Goal: Task Accomplishment & Management: Complete application form

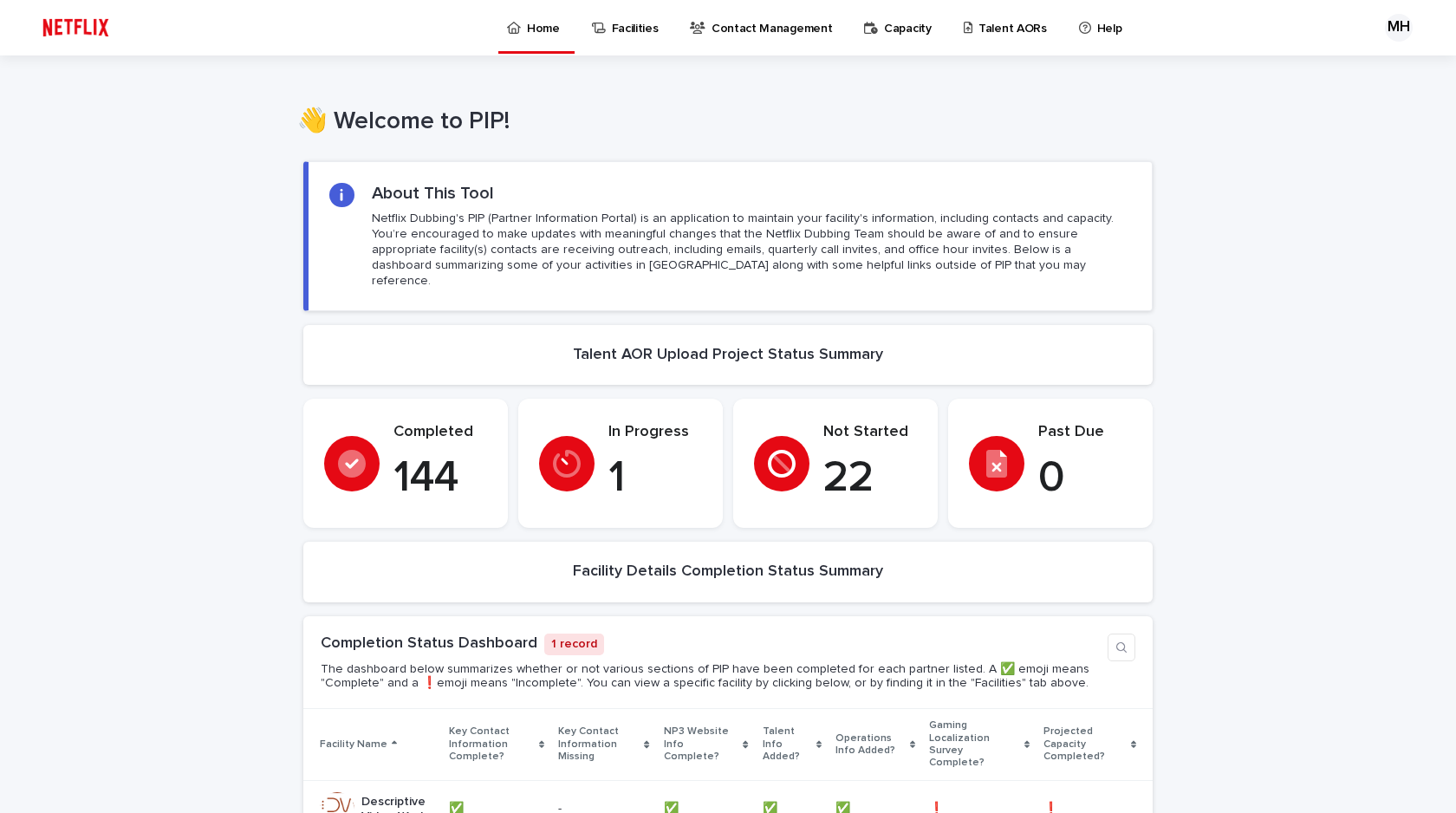
click at [979, 25] on p "Talent AORs" at bounding box center [1012, 18] width 68 height 36
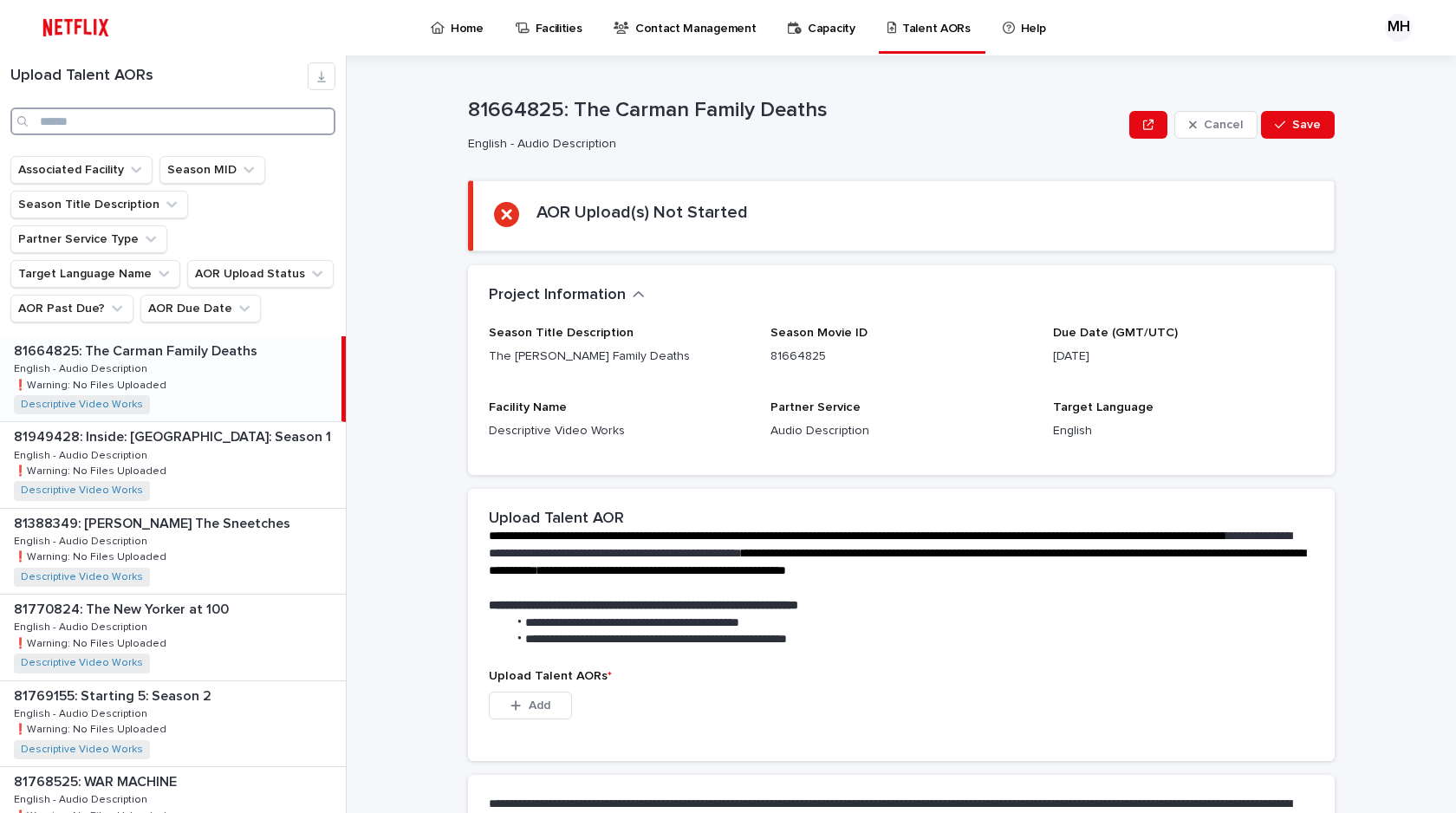
click at [103, 114] on input "Search" at bounding box center [173, 121] width 325 height 28
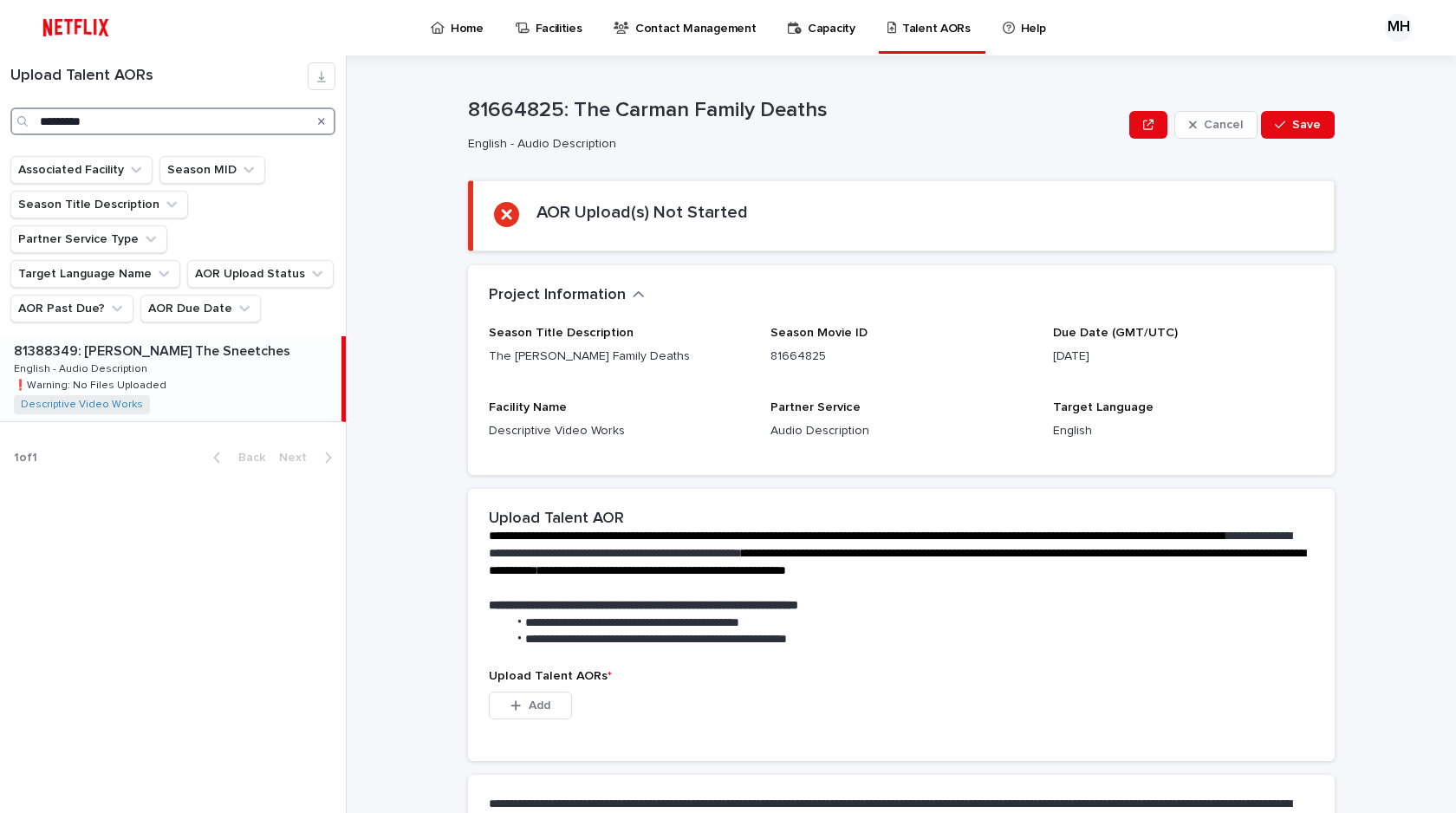
type input "*********"
click at [158, 336] on div "81388349: [PERSON_NAME] The Sneetches 81388349: [PERSON_NAME] The Sneetches Eng…" at bounding box center [171, 378] width 342 height 85
click at [514, 702] on icon "button" at bounding box center [516, 705] width 10 height 12
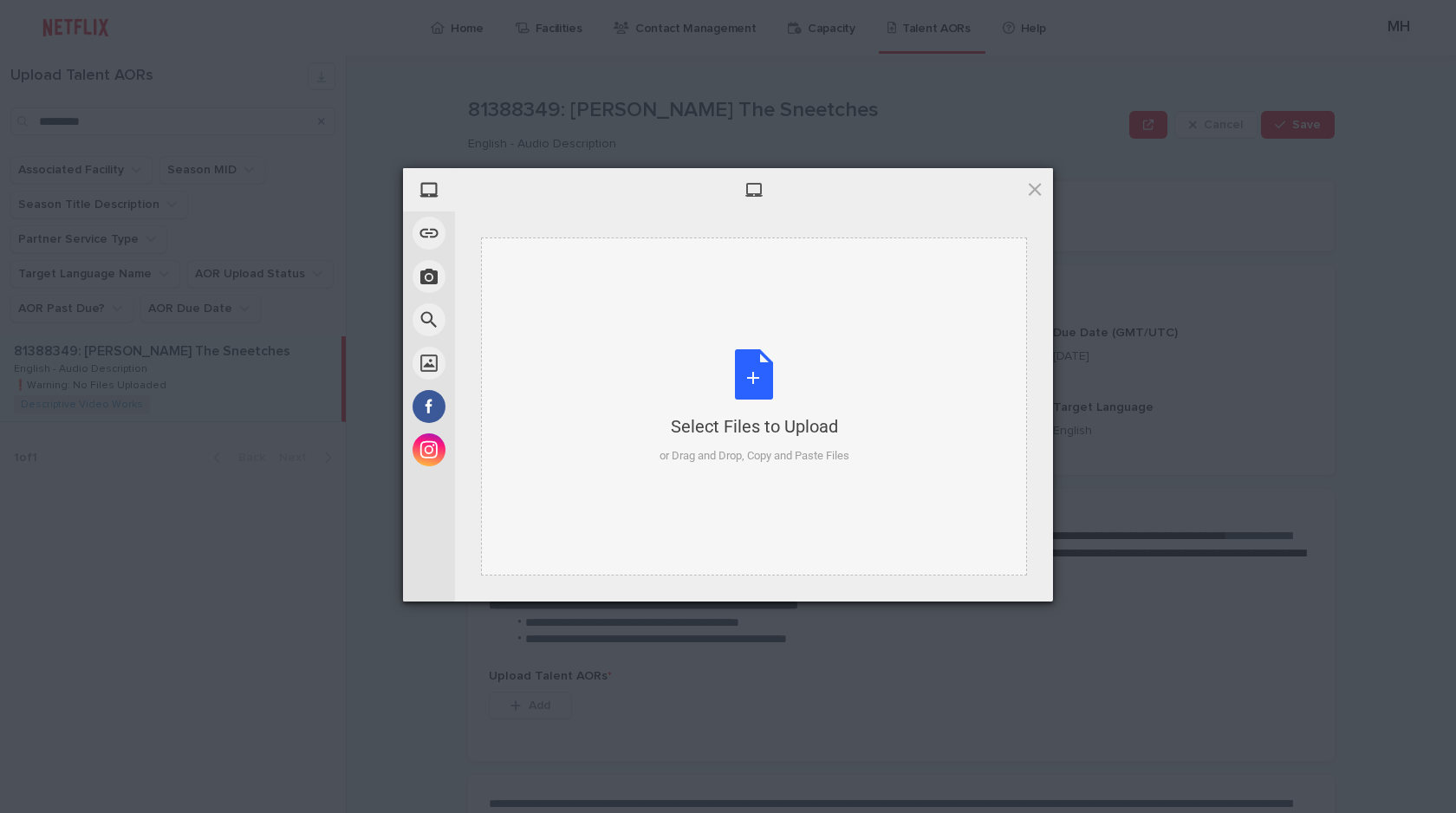
click at [758, 382] on div "Select Files to Upload or Drag and Drop, Copy and Paste Files" at bounding box center [754, 406] width 190 height 115
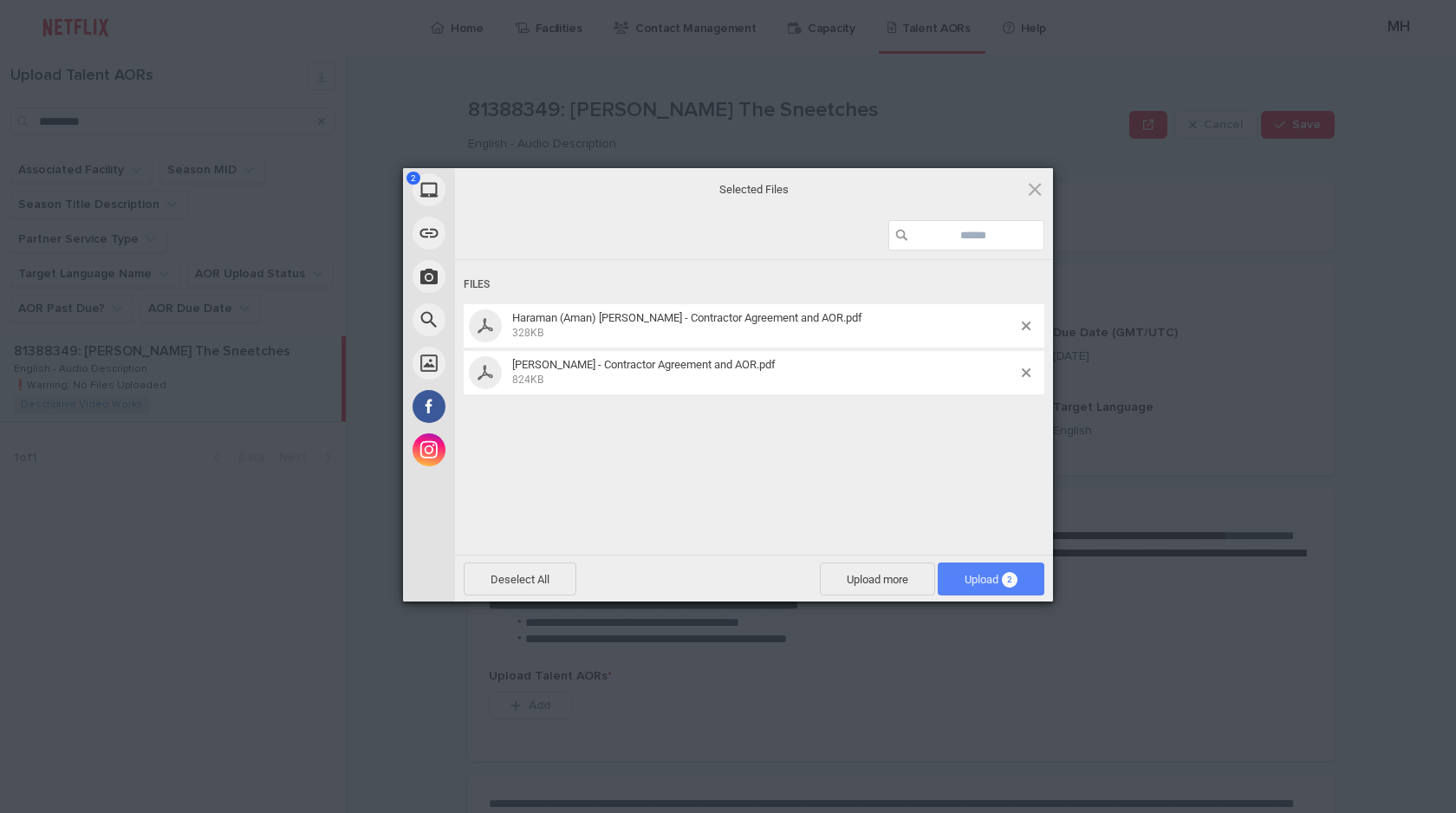
click at [970, 573] on span "Upload 2" at bounding box center [991, 579] width 53 height 13
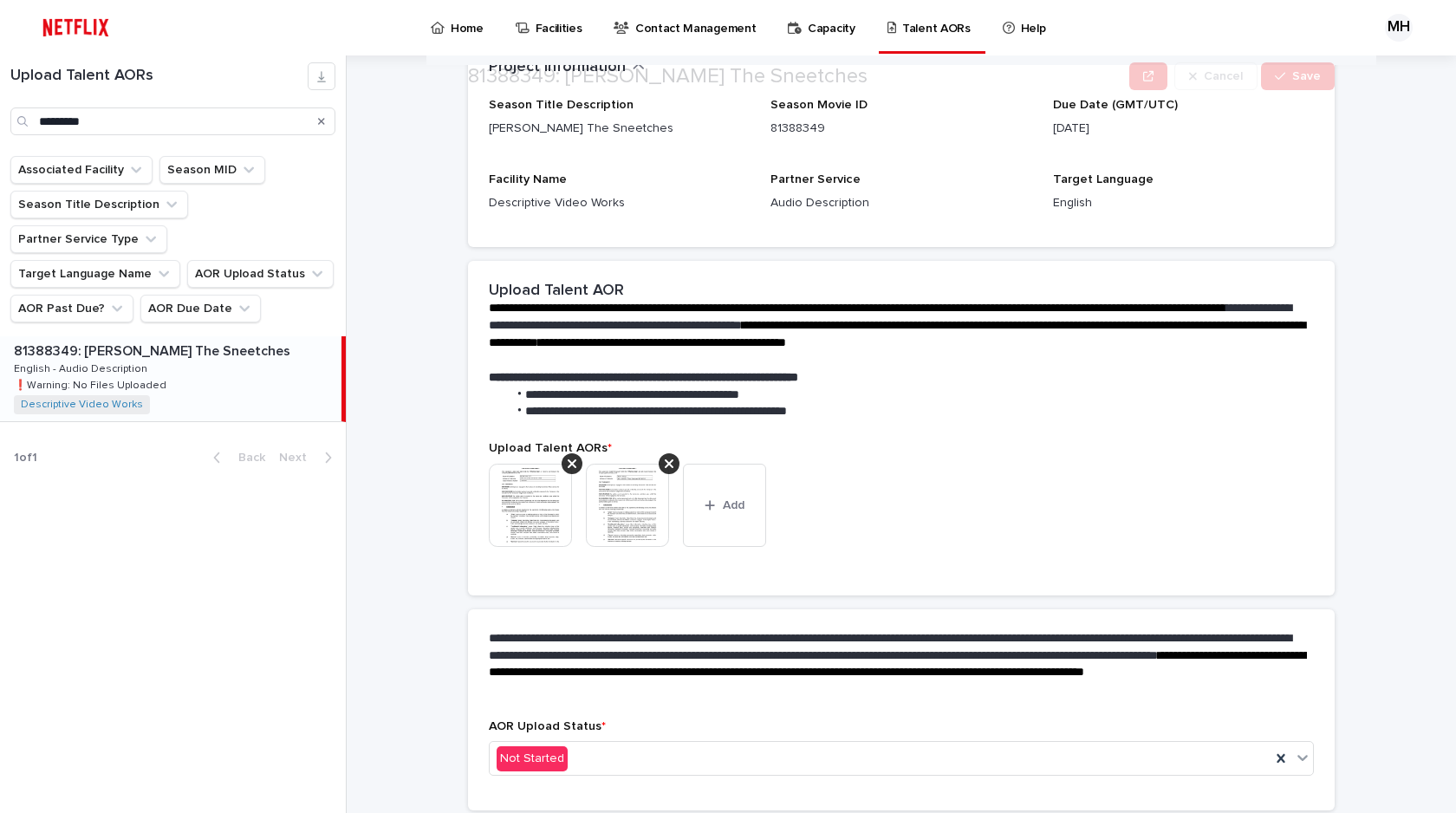
scroll to position [146, 0]
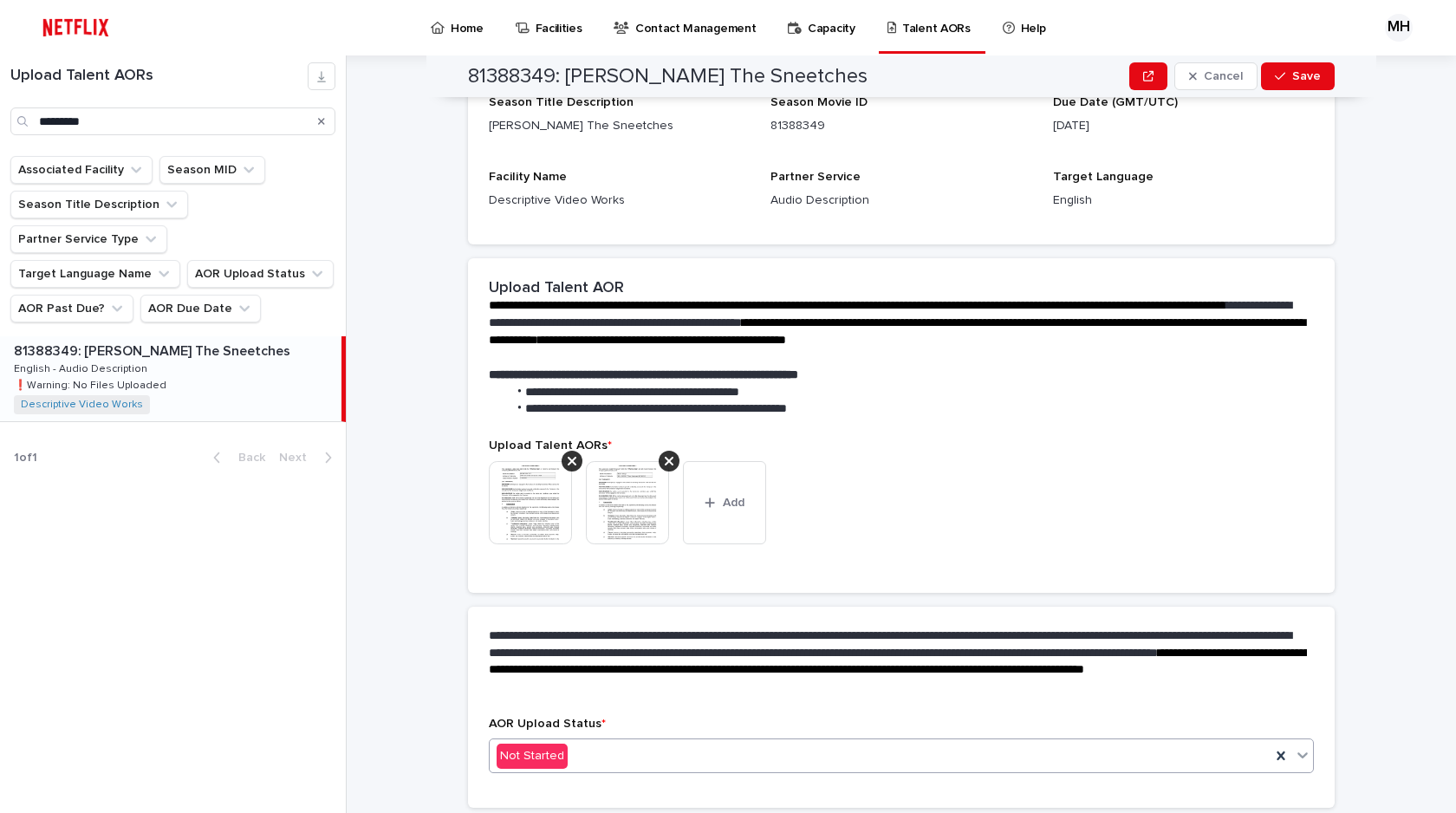
click at [629, 758] on div "Not Started" at bounding box center [880, 755] width 781 height 29
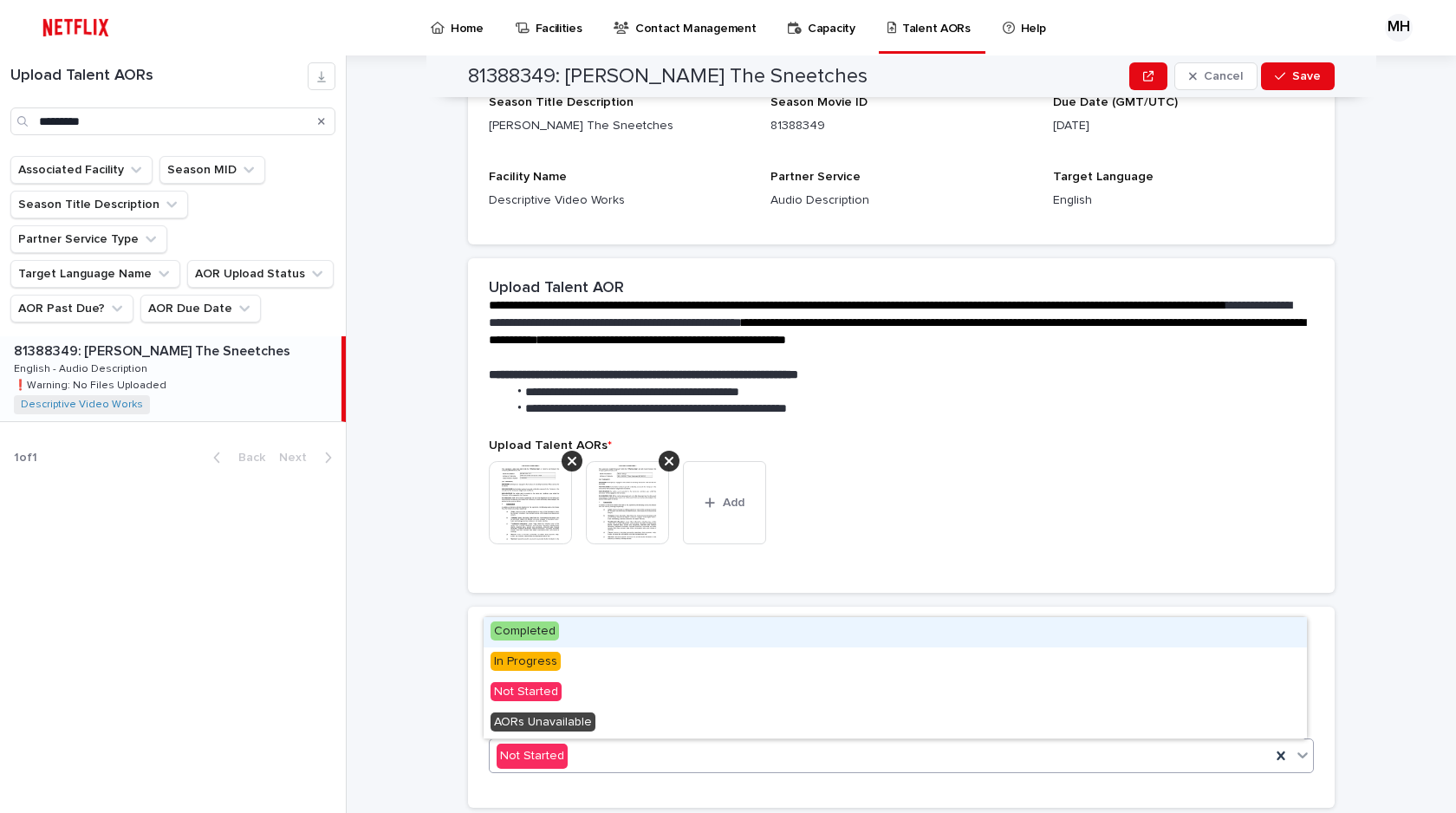
click at [572, 630] on div "Completed" at bounding box center [896, 632] width 824 height 30
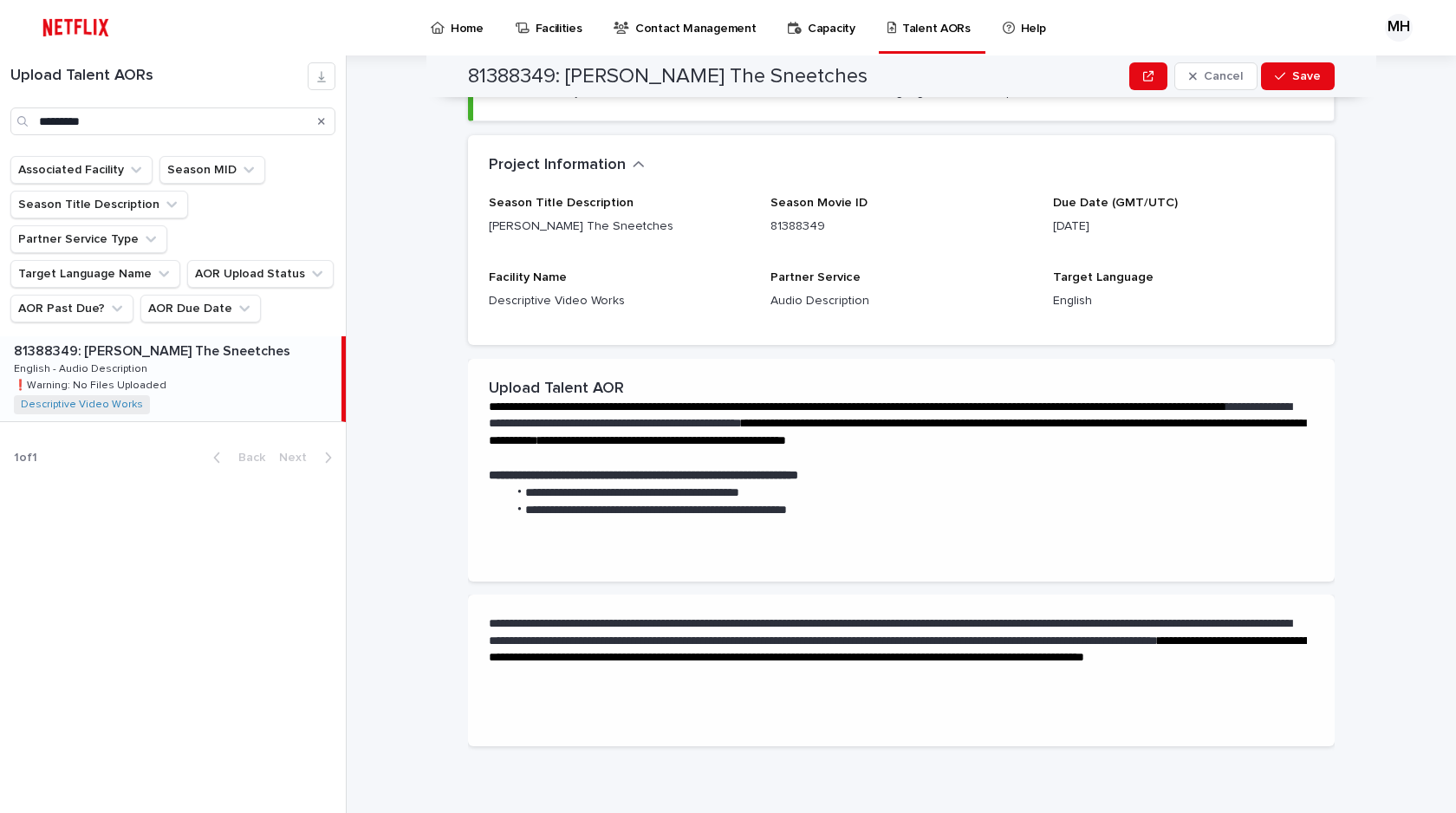
scroll to position [0, 0]
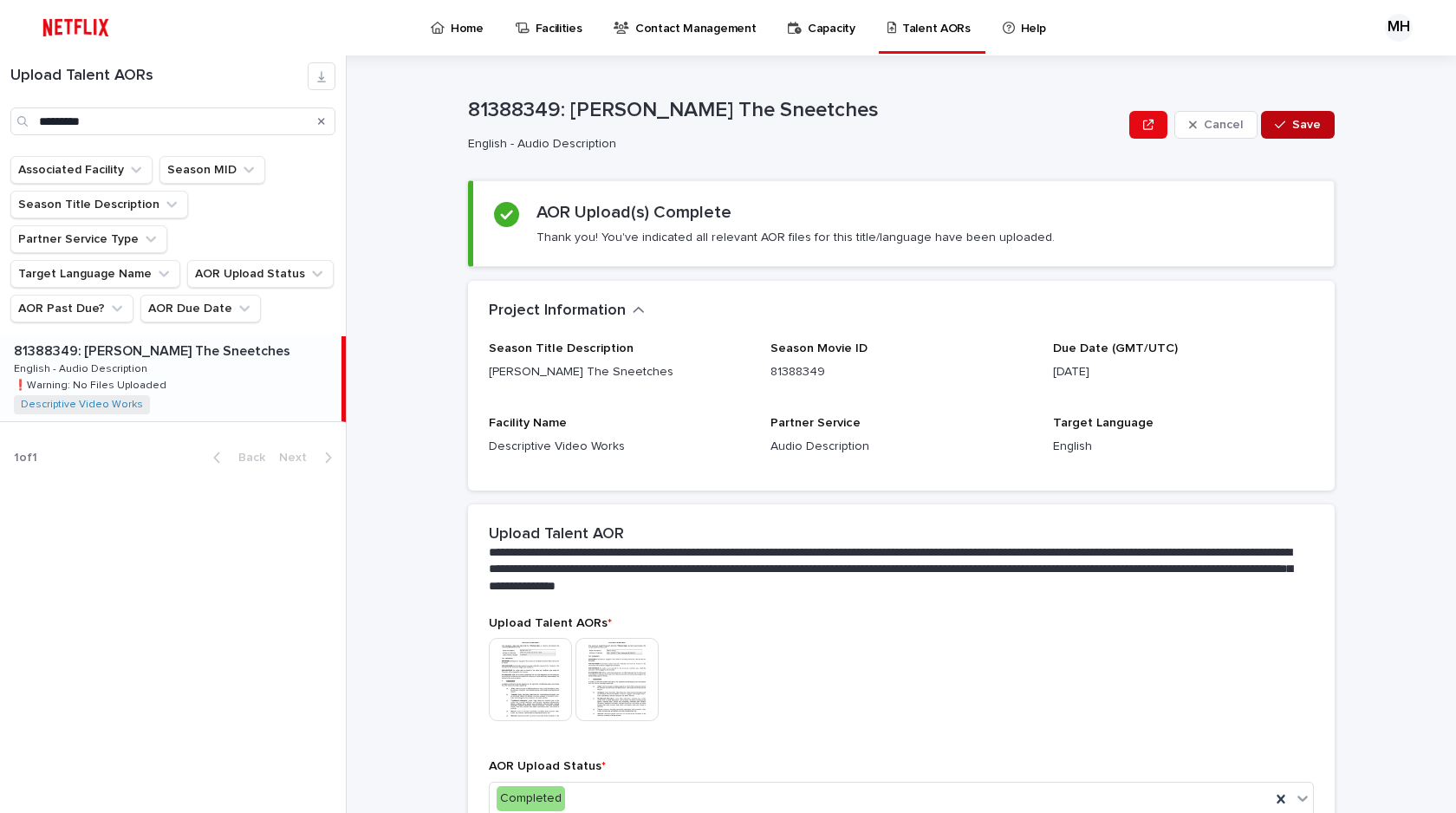
click at [1283, 126] on div "button" at bounding box center [1283, 124] width 18 height 12
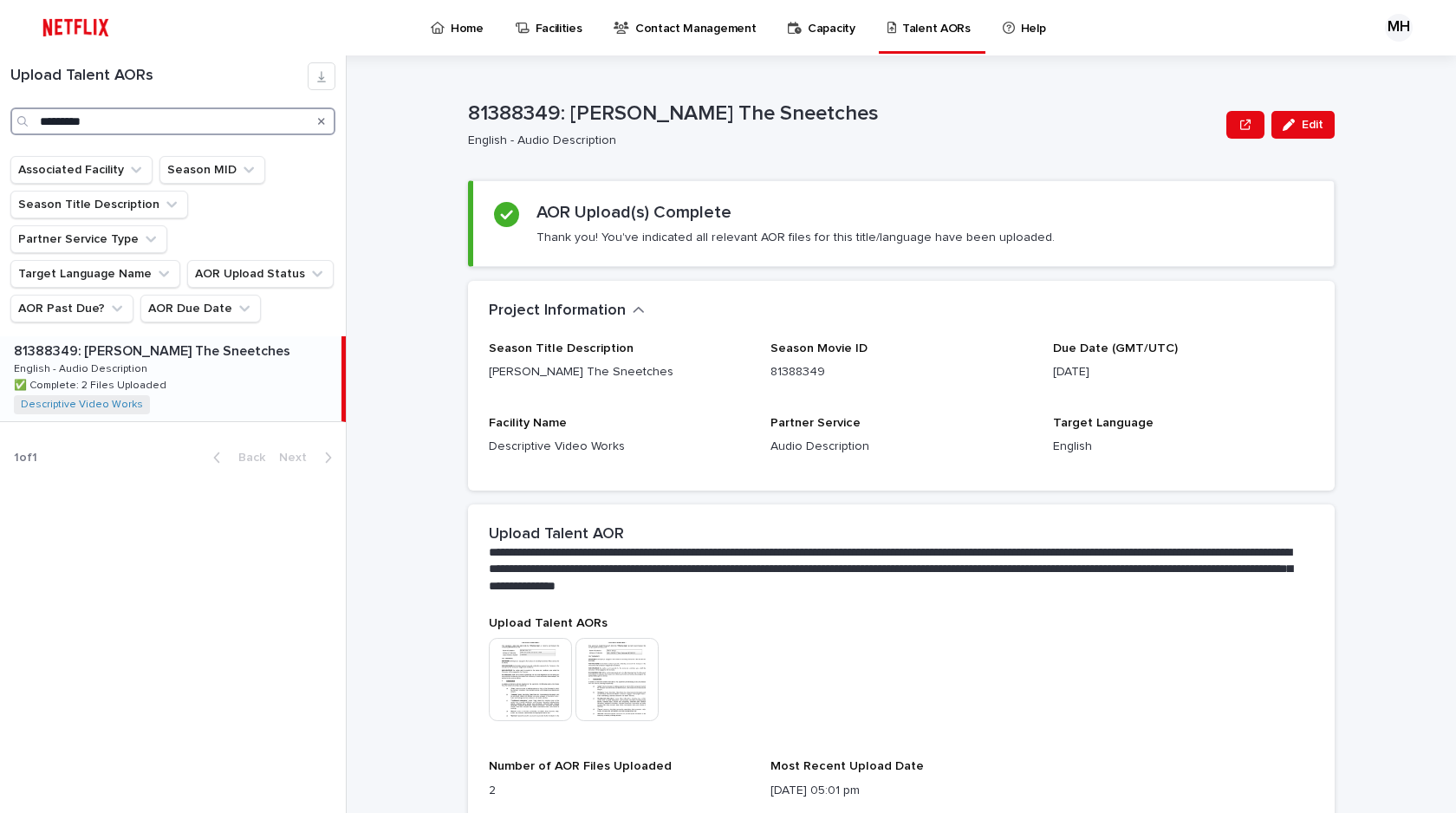
click at [91, 117] on input "*********" at bounding box center [173, 121] width 325 height 28
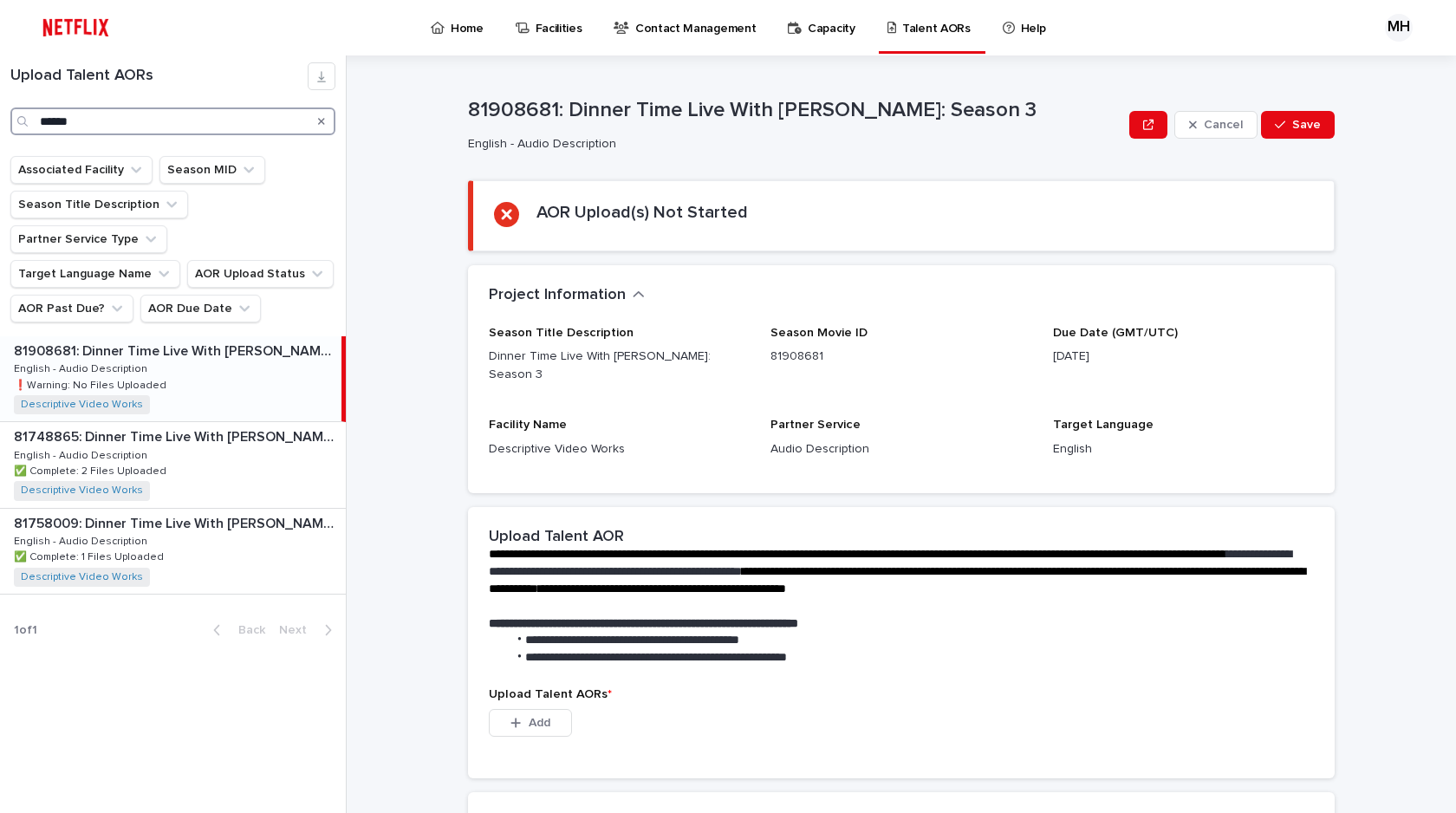
type input "******"
click at [182, 340] on p "81908681: Dinner Time Live With [PERSON_NAME]: Season 3" at bounding box center [176, 349] width 324 height 20
click at [541, 708] on button "Add" at bounding box center [530, 722] width 83 height 28
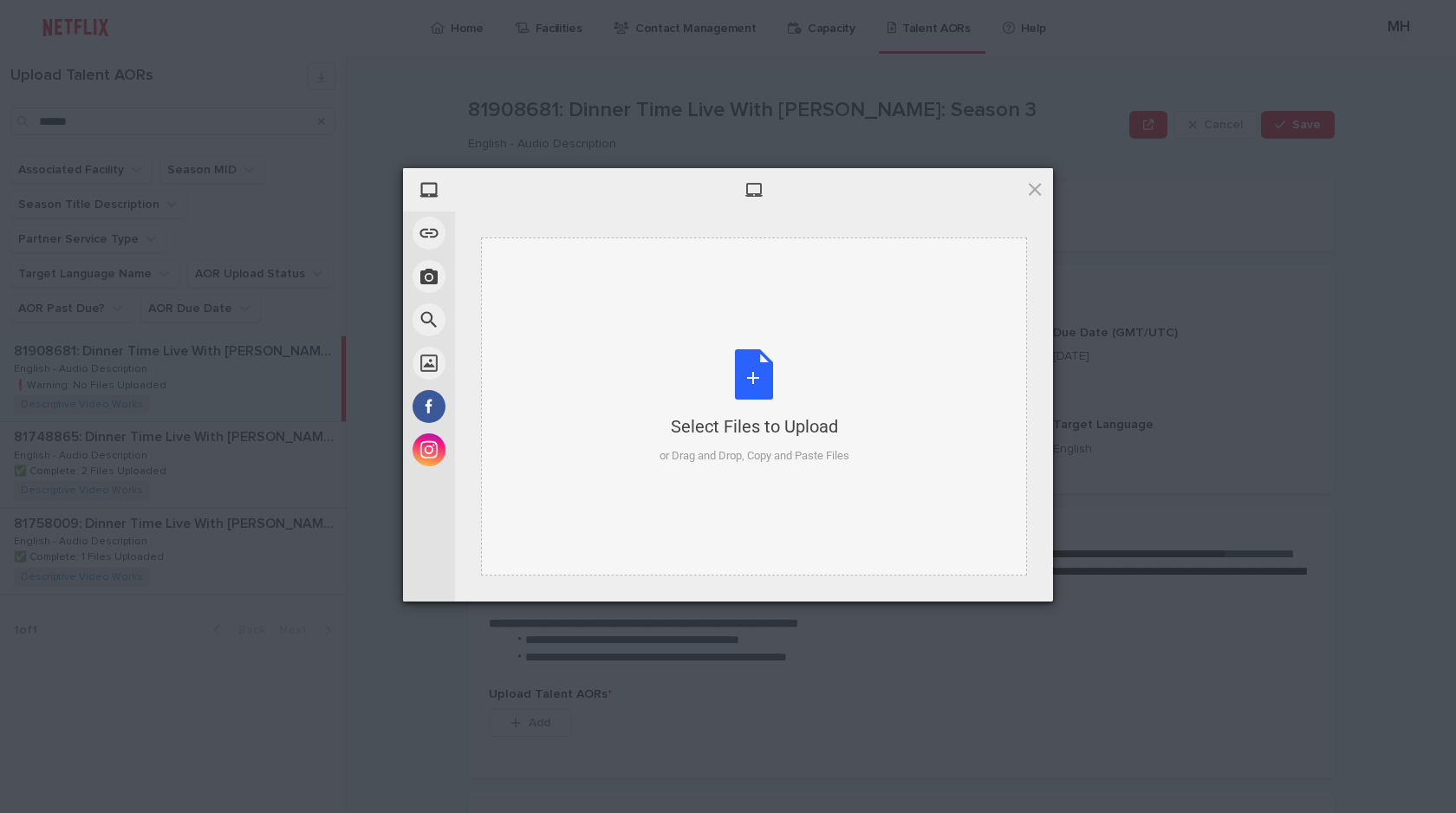
click at [767, 380] on div "Select Files to Upload or Drag and Drop, Copy and Paste Files" at bounding box center [754, 406] width 190 height 115
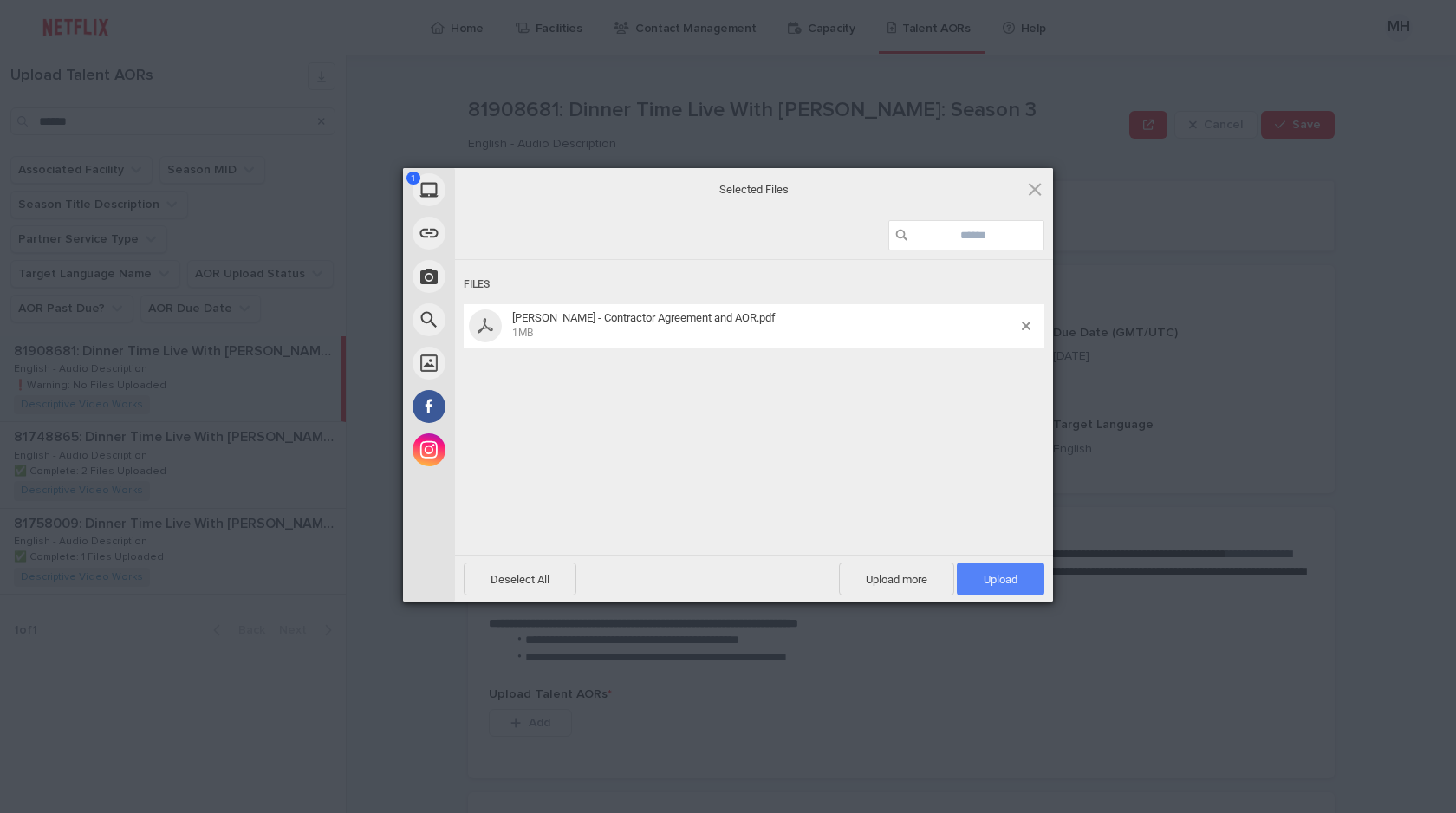
click at [1003, 577] on span "Upload 1" at bounding box center [1000, 579] width 34 height 13
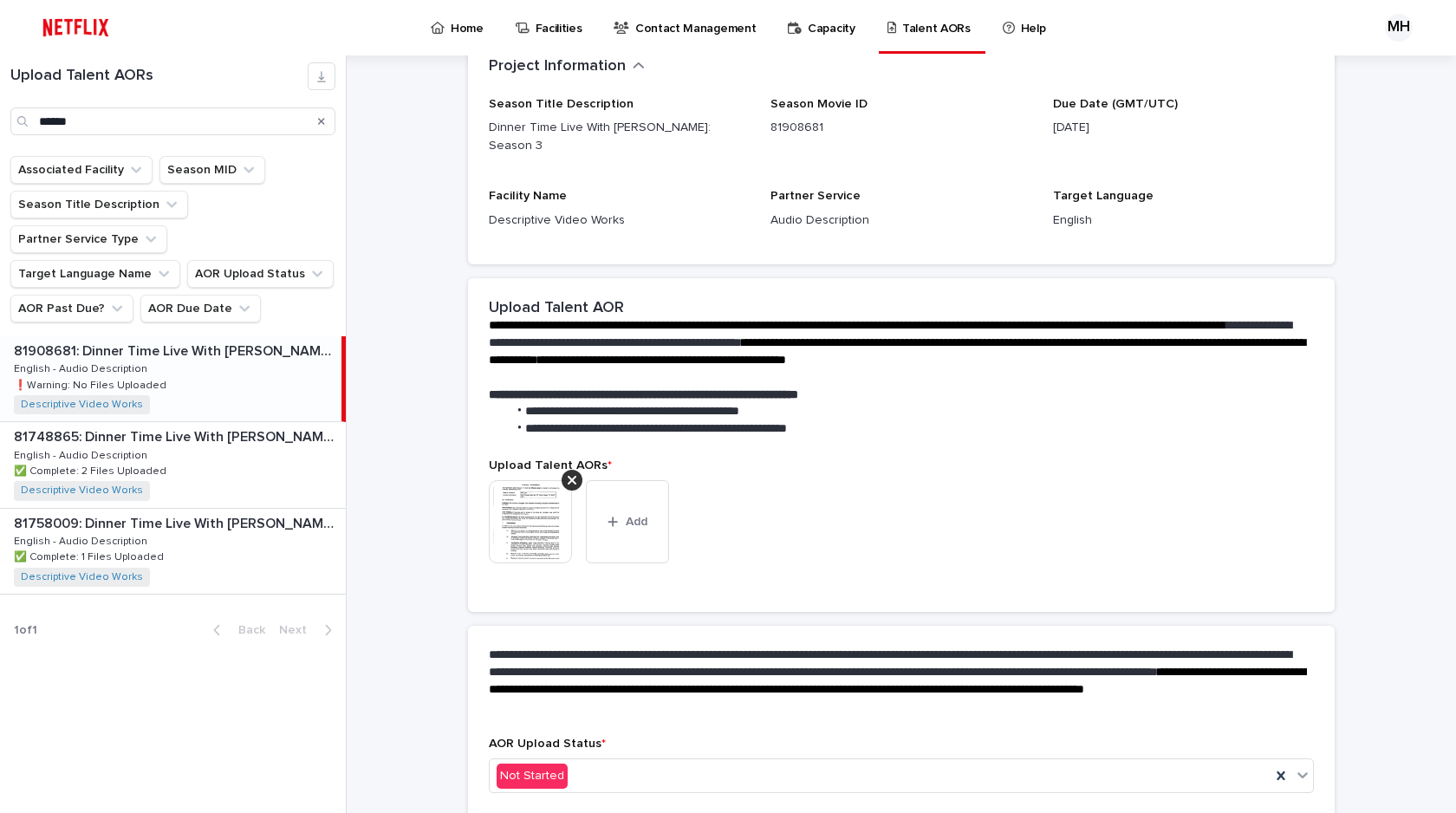
scroll to position [203, 0]
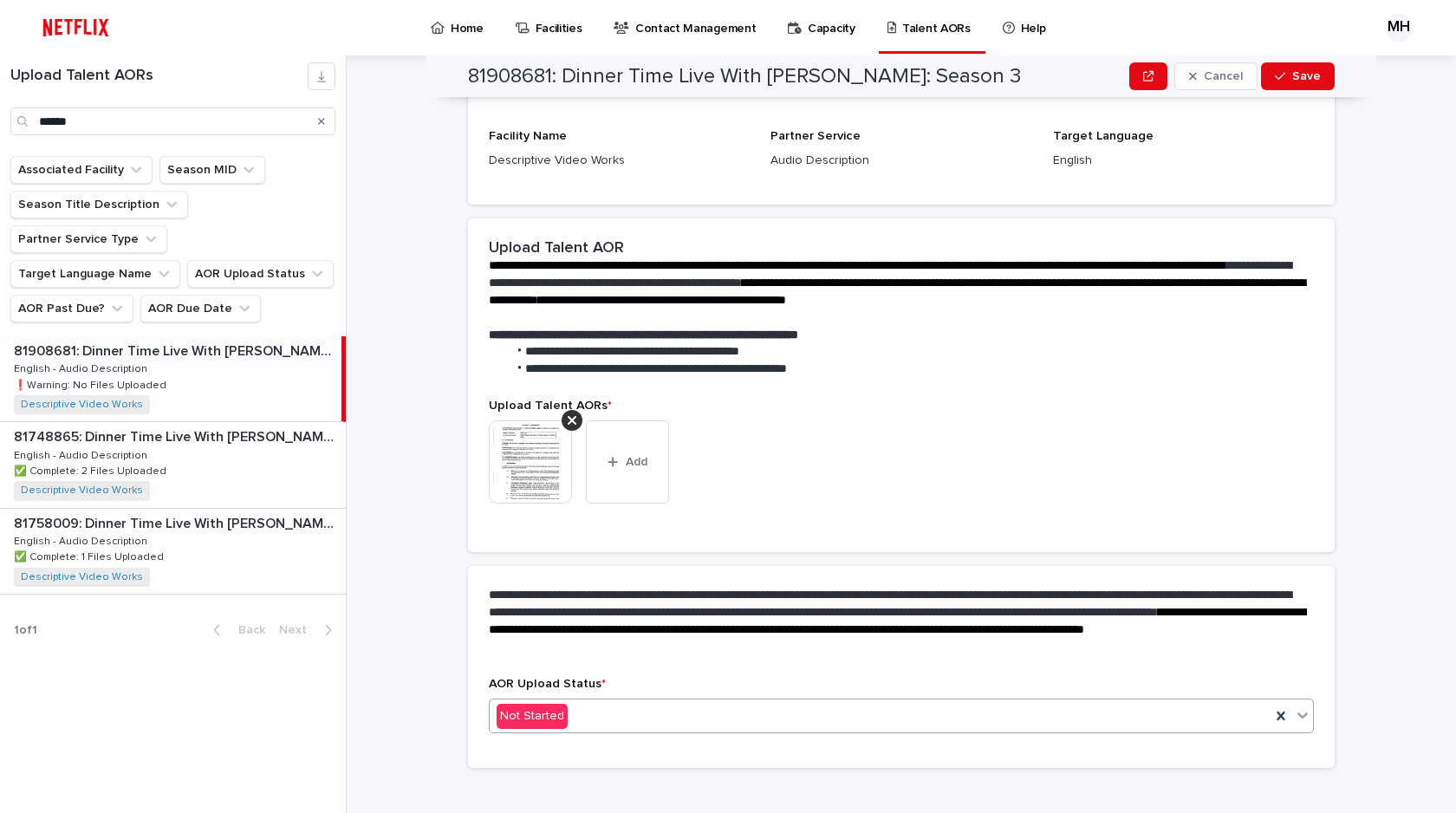
click at [583, 702] on div "Not Started" at bounding box center [880, 716] width 781 height 29
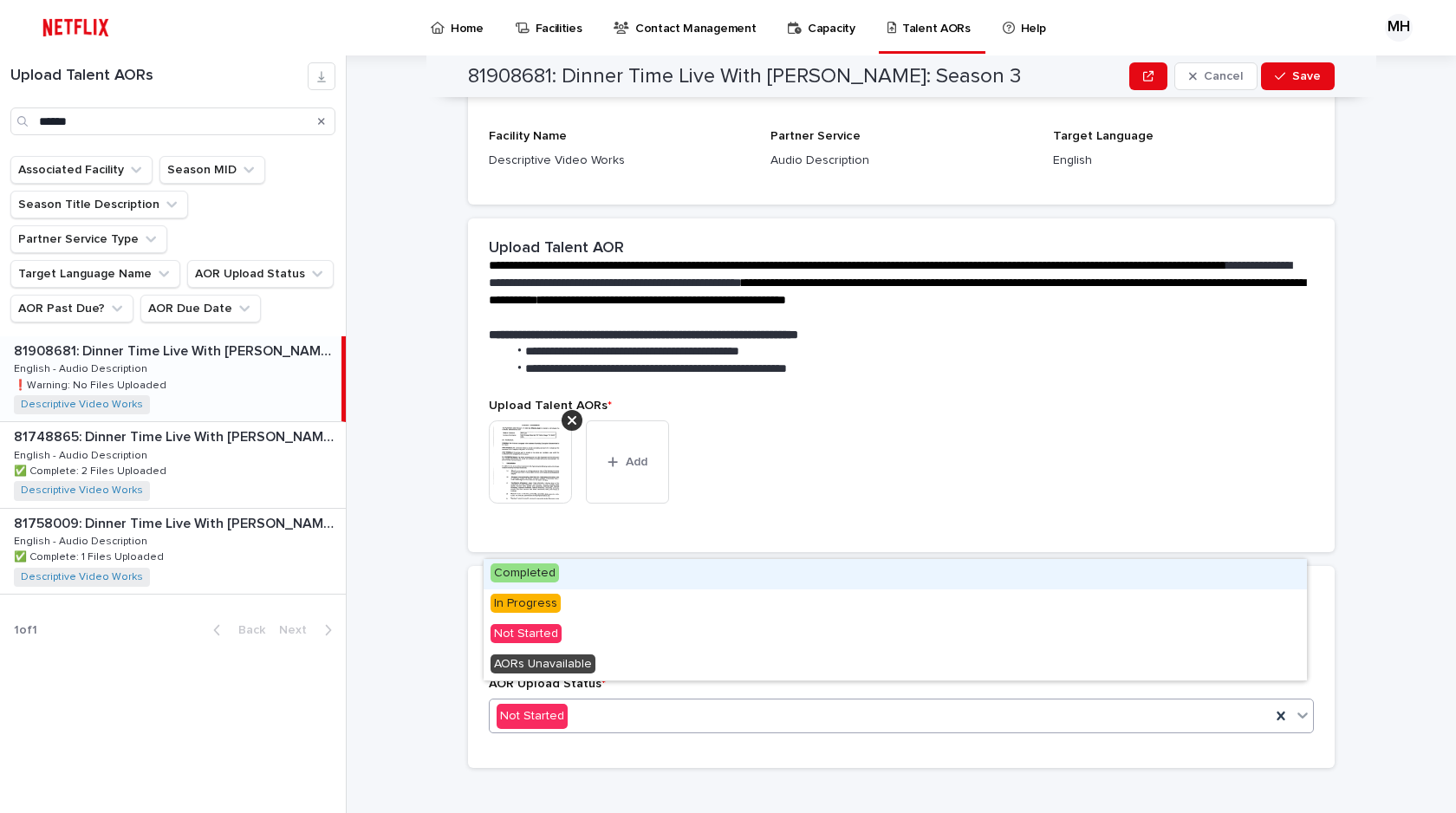
click at [594, 577] on div "Completed" at bounding box center [896, 574] width 824 height 30
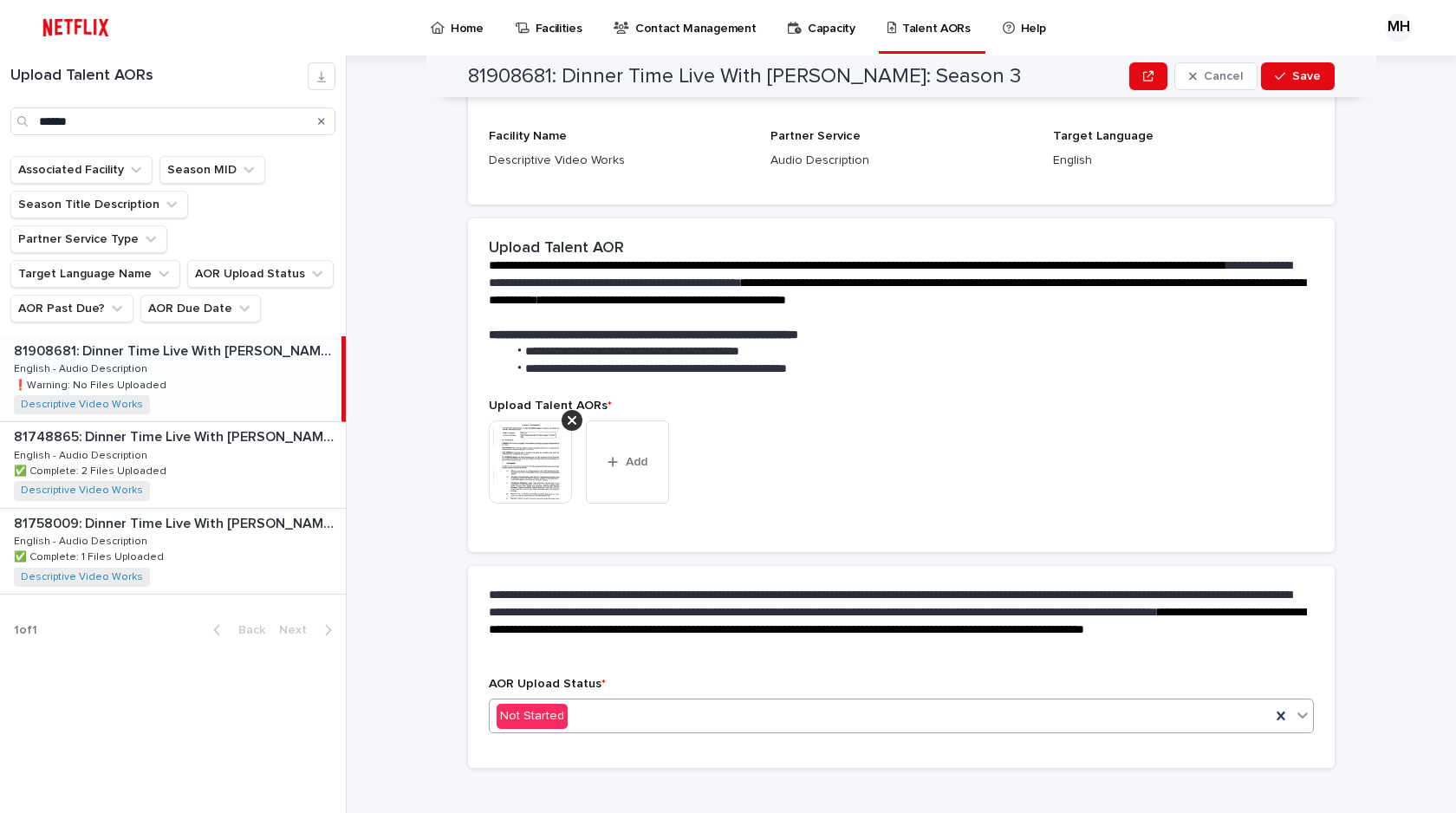
scroll to position [0, 0]
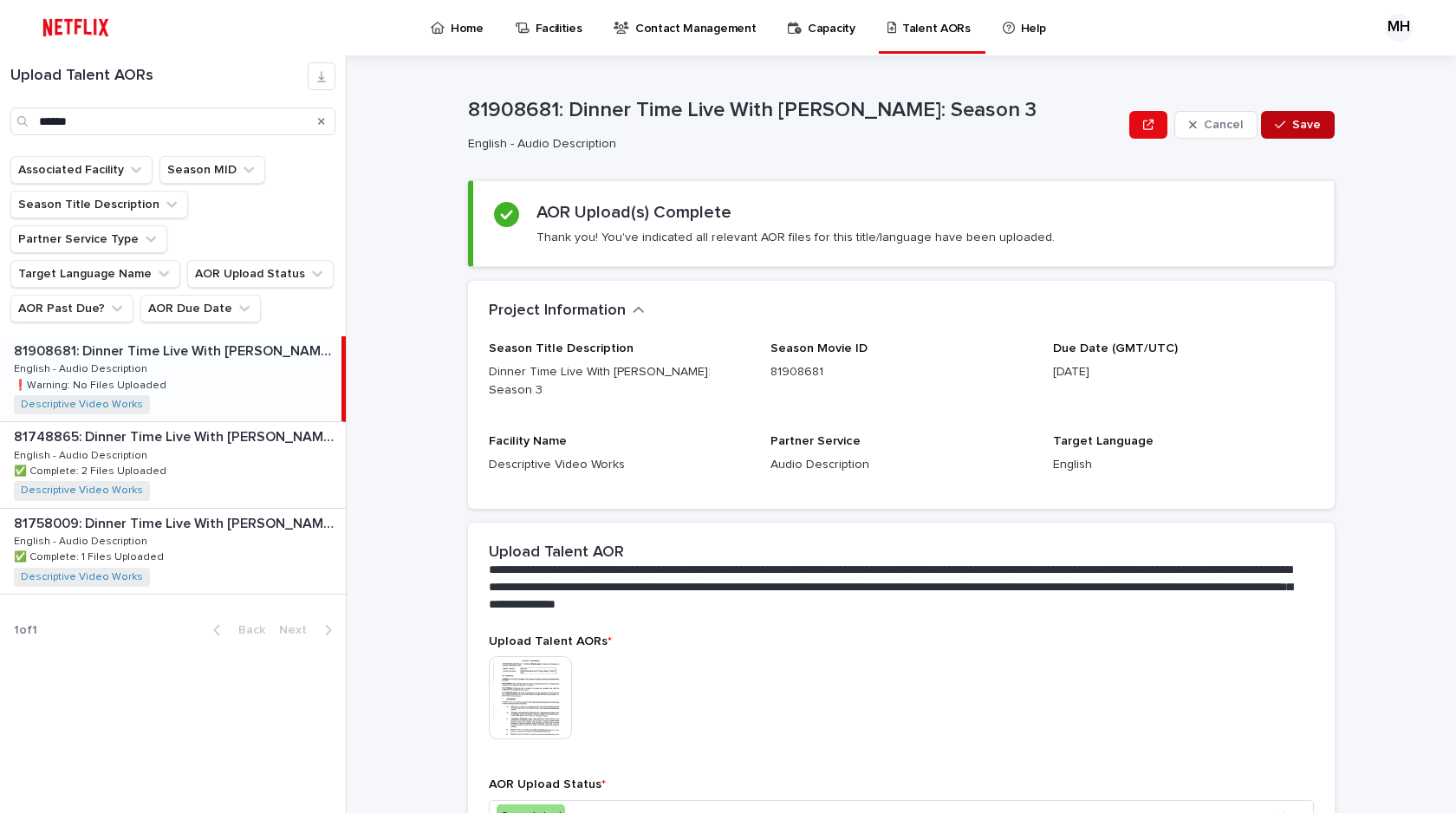
click at [1299, 120] on span "Save" at bounding box center [1307, 124] width 29 height 12
